Goal: Information Seeking & Learning: Learn about a topic

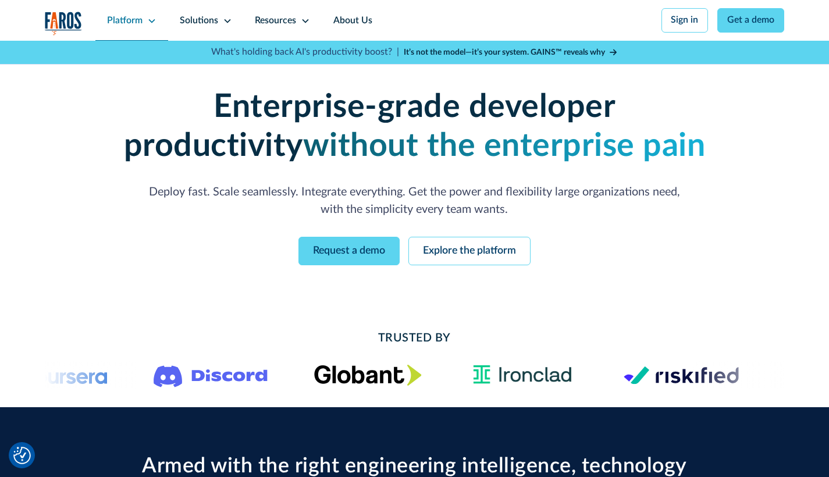
click at [150, 16] on icon at bounding box center [151, 20] width 9 height 9
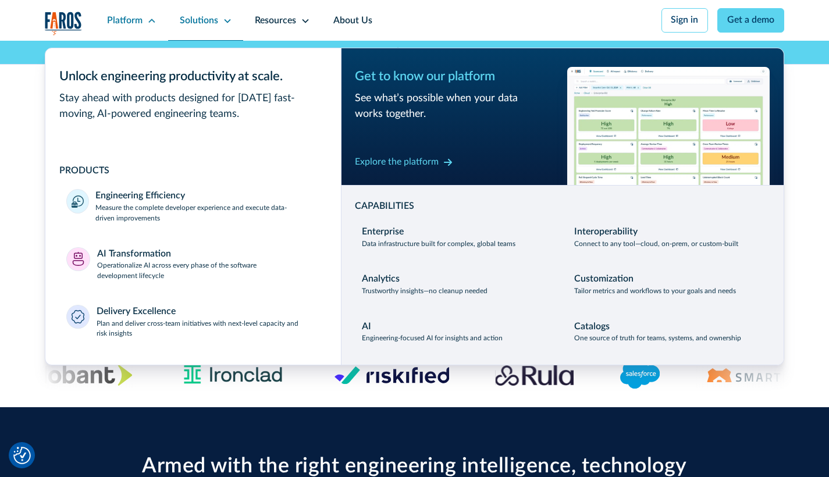
click at [219, 22] on div "Solutions" at bounding box center [206, 20] width 76 height 41
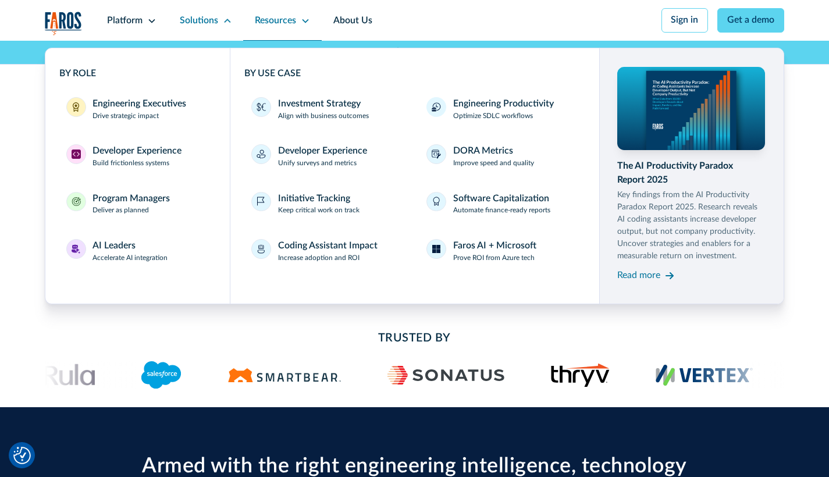
click at [308, 25] on icon at bounding box center [305, 20] width 9 height 9
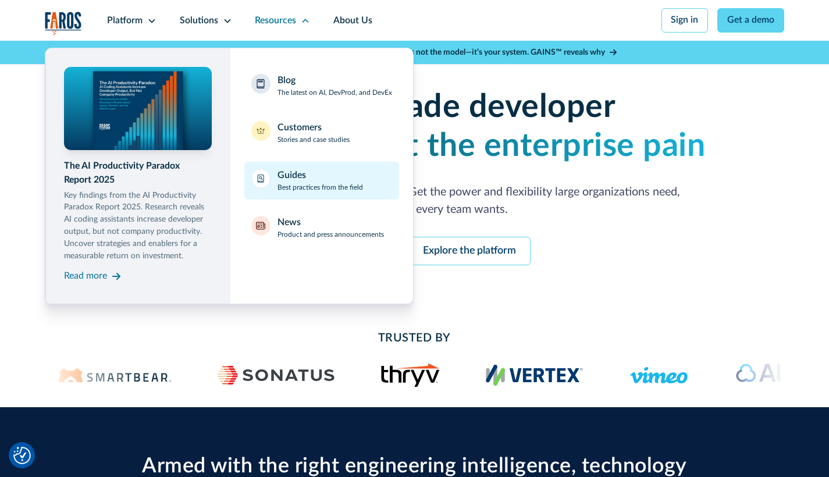
click at [311, 168] on link "Guides Best practices from the field" at bounding box center [321, 181] width 155 height 38
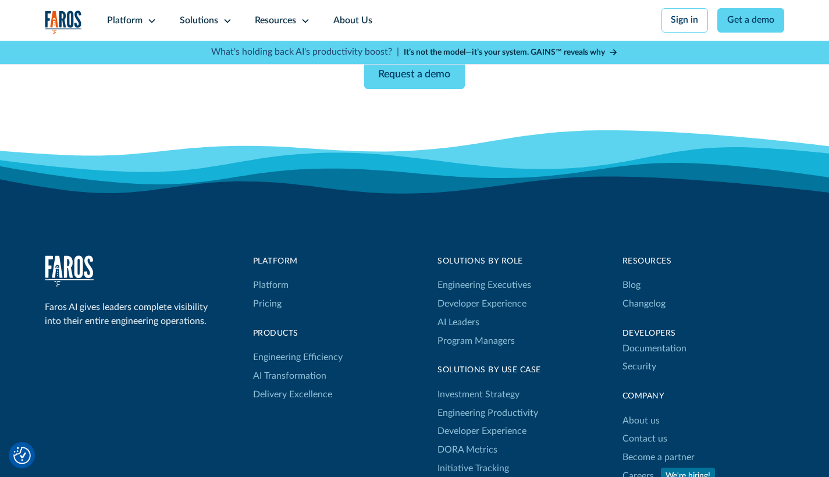
scroll to position [1821, 0]
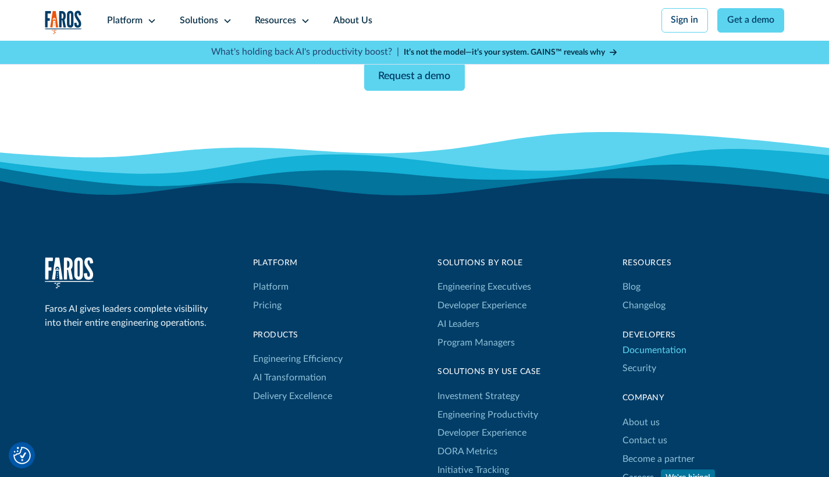
click at [677, 360] on link "Documentation" at bounding box center [655, 351] width 64 height 19
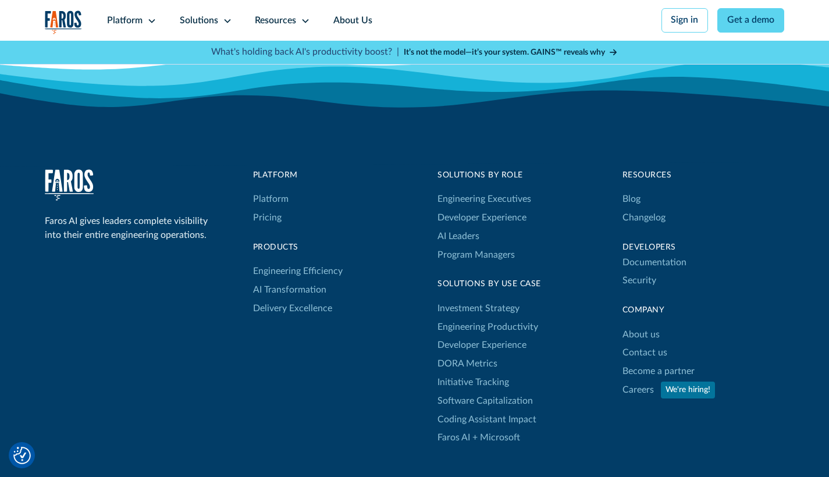
scroll to position [1911, 0]
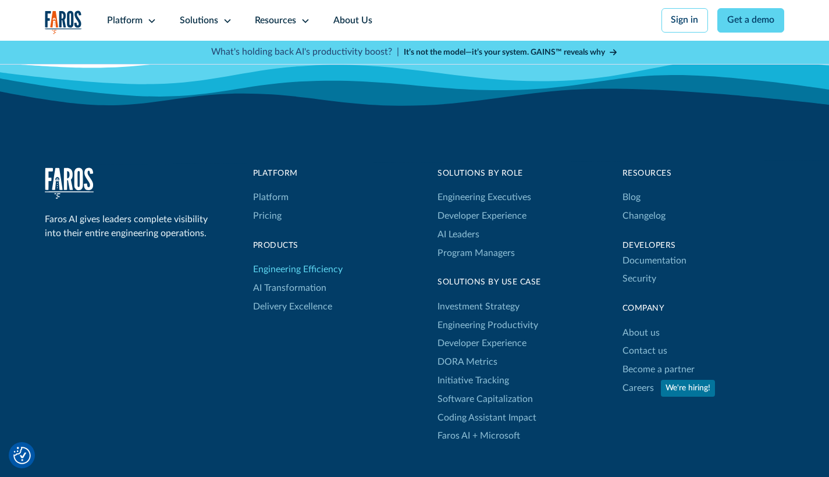
click at [304, 279] on link "Engineering Efficiency" at bounding box center [298, 270] width 90 height 19
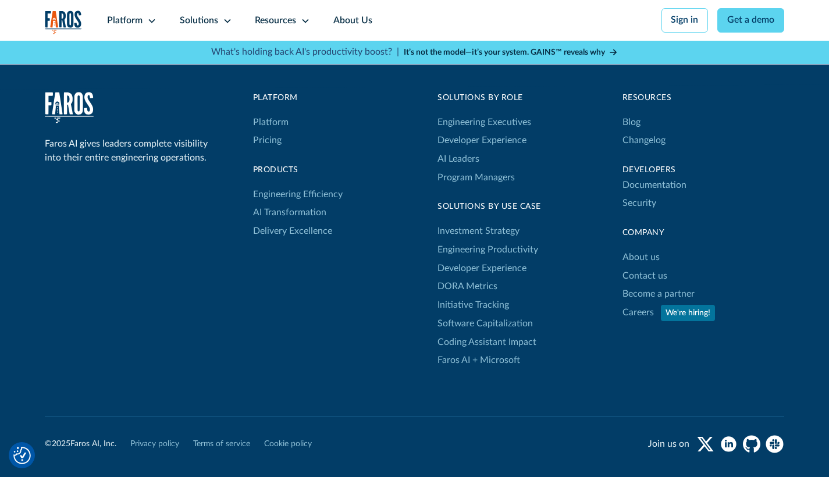
scroll to position [3537, 0]
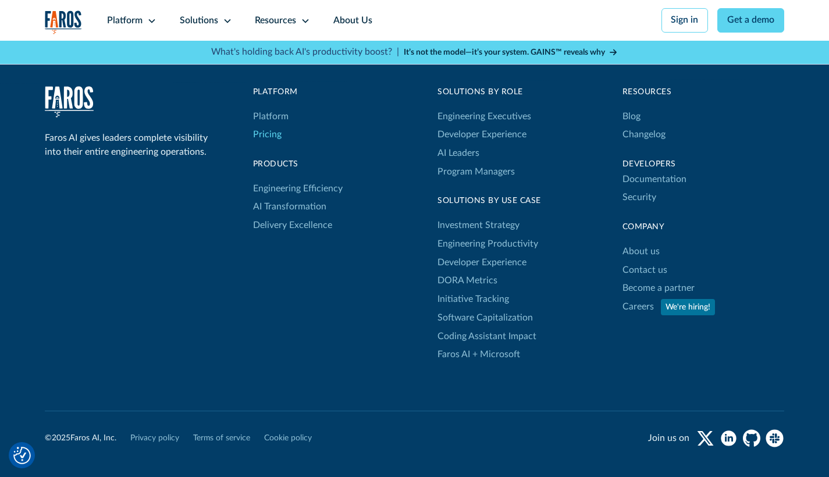
click at [264, 143] on link "Pricing" at bounding box center [267, 135] width 29 height 19
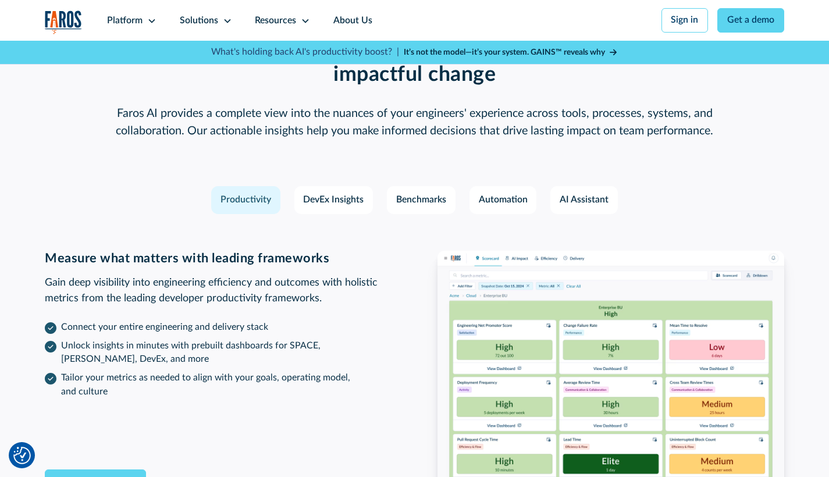
scroll to position [1393, 0]
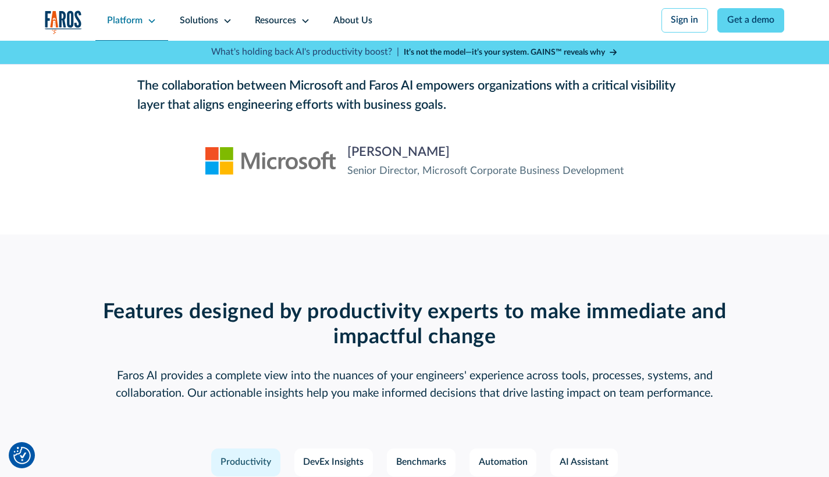
click at [147, 19] on icon at bounding box center [151, 20] width 9 height 9
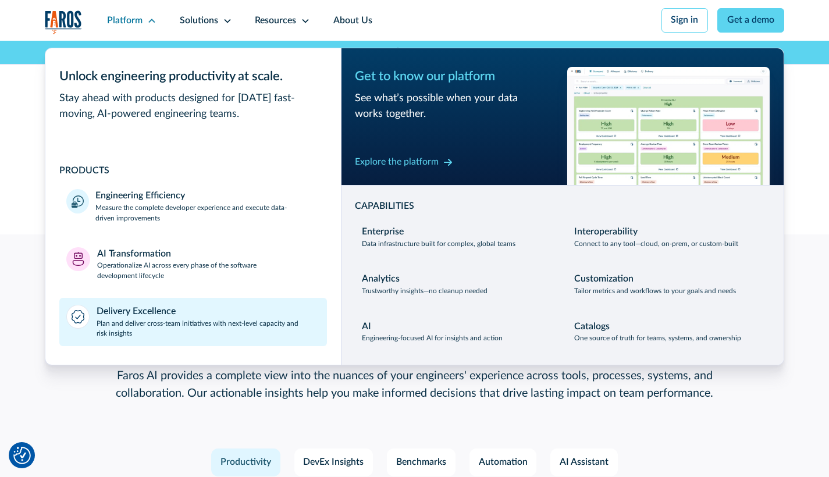
click at [129, 327] on p "Plan and deliver cross-team initiatives with next-level capacity and risk insig…" at bounding box center [208, 329] width 223 height 21
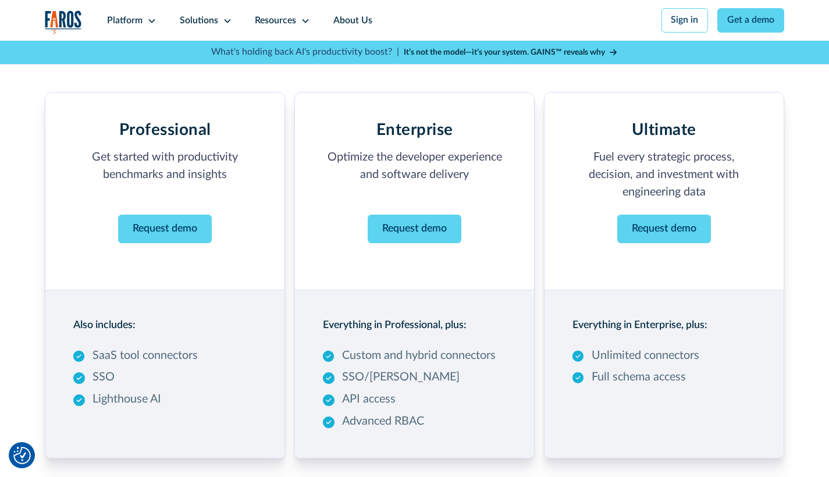
scroll to position [163, 0]
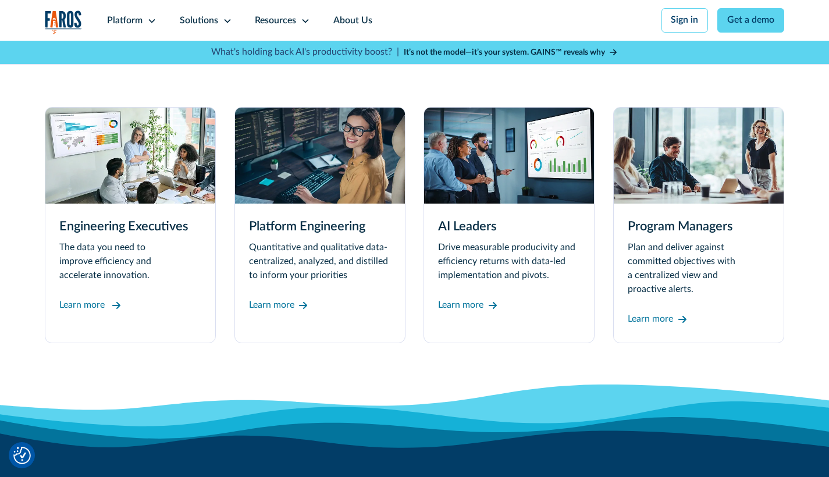
scroll to position [3097, 0]
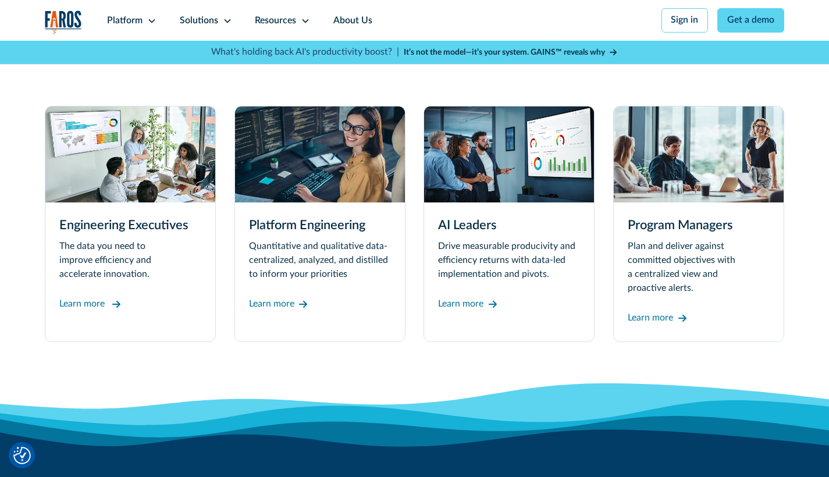
click at [101, 311] on div "Learn more" at bounding box center [81, 304] width 45 height 14
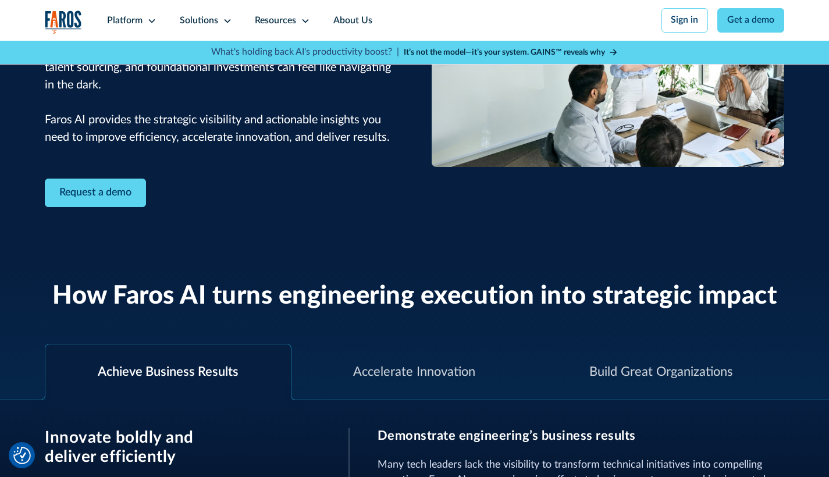
scroll to position [162, 0]
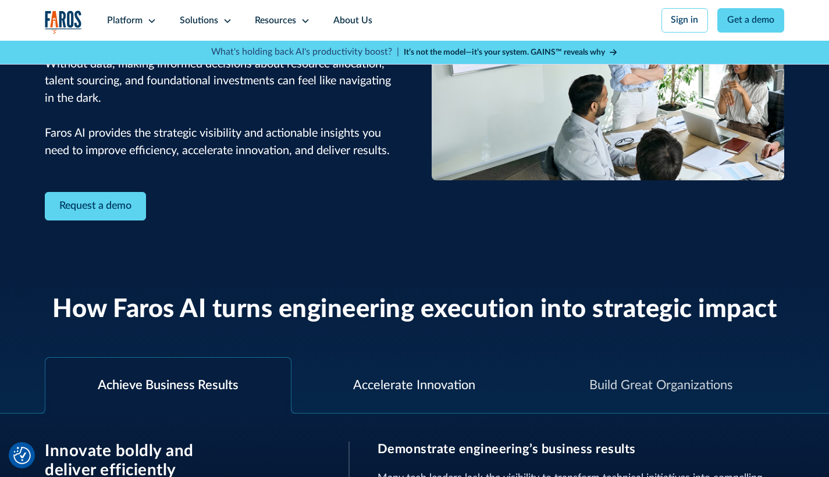
click at [388, 384] on div "Accelerate Innovation" at bounding box center [414, 385] width 122 height 19
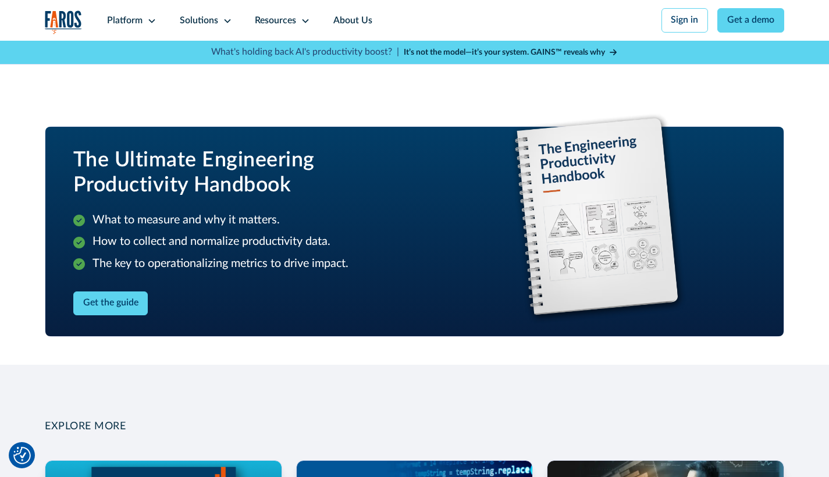
scroll to position [1321, 0]
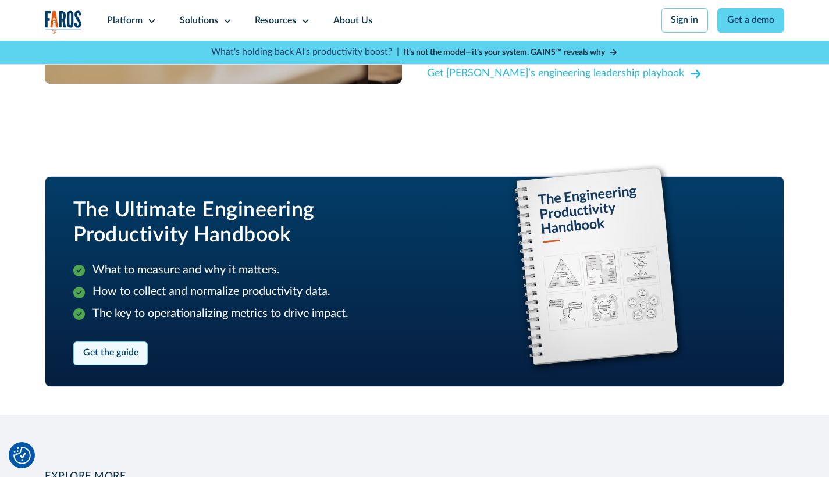
click at [113, 363] on link "Get the guide" at bounding box center [110, 354] width 75 height 24
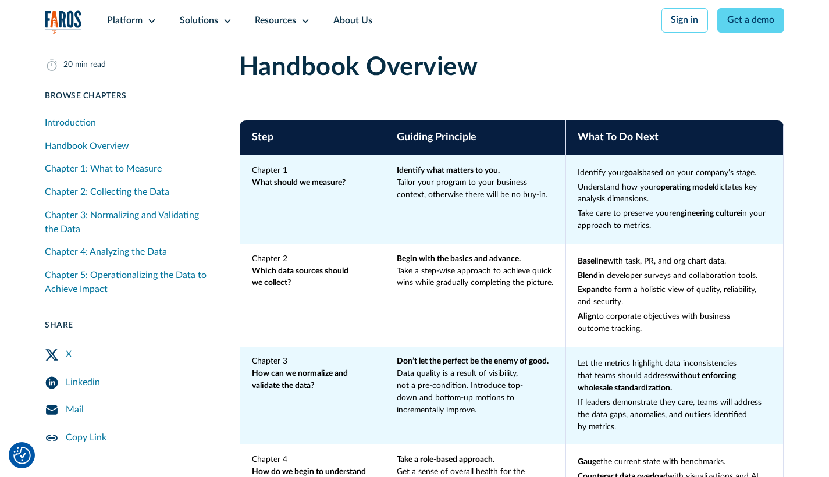
scroll to position [1137, 0]
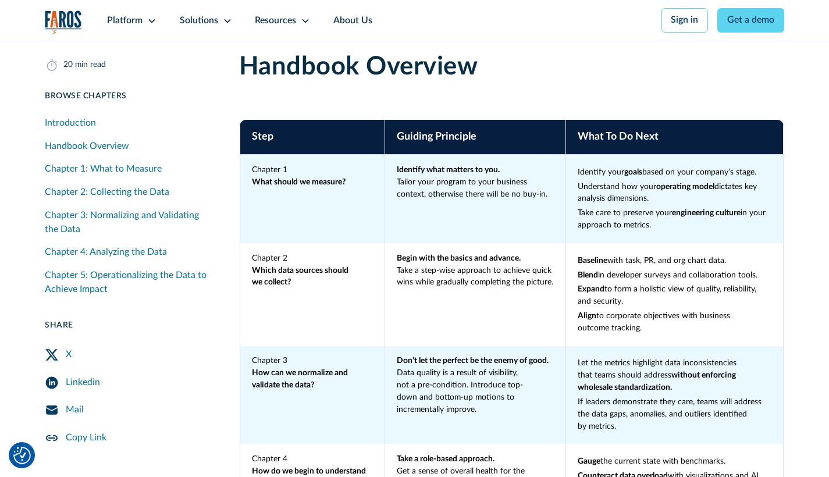
click at [139, 172] on div "Chapter 1: What to Measure" at bounding box center [103, 170] width 117 height 14
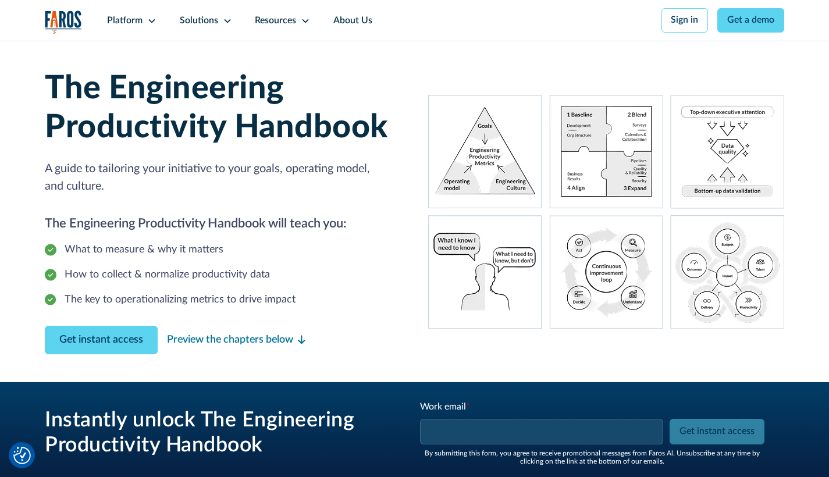
scroll to position [1137, 0]
